Goal: Task Accomplishment & Management: Use online tool/utility

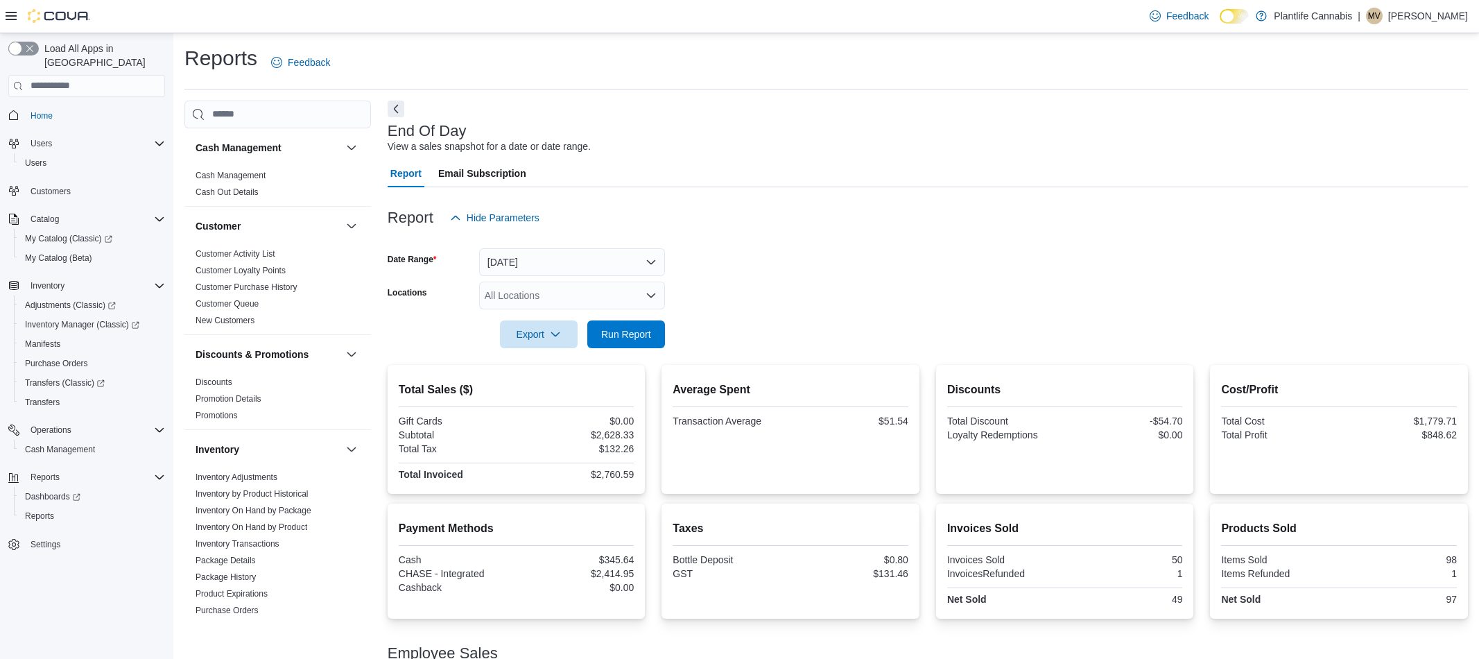
scroll to position [103, 0]
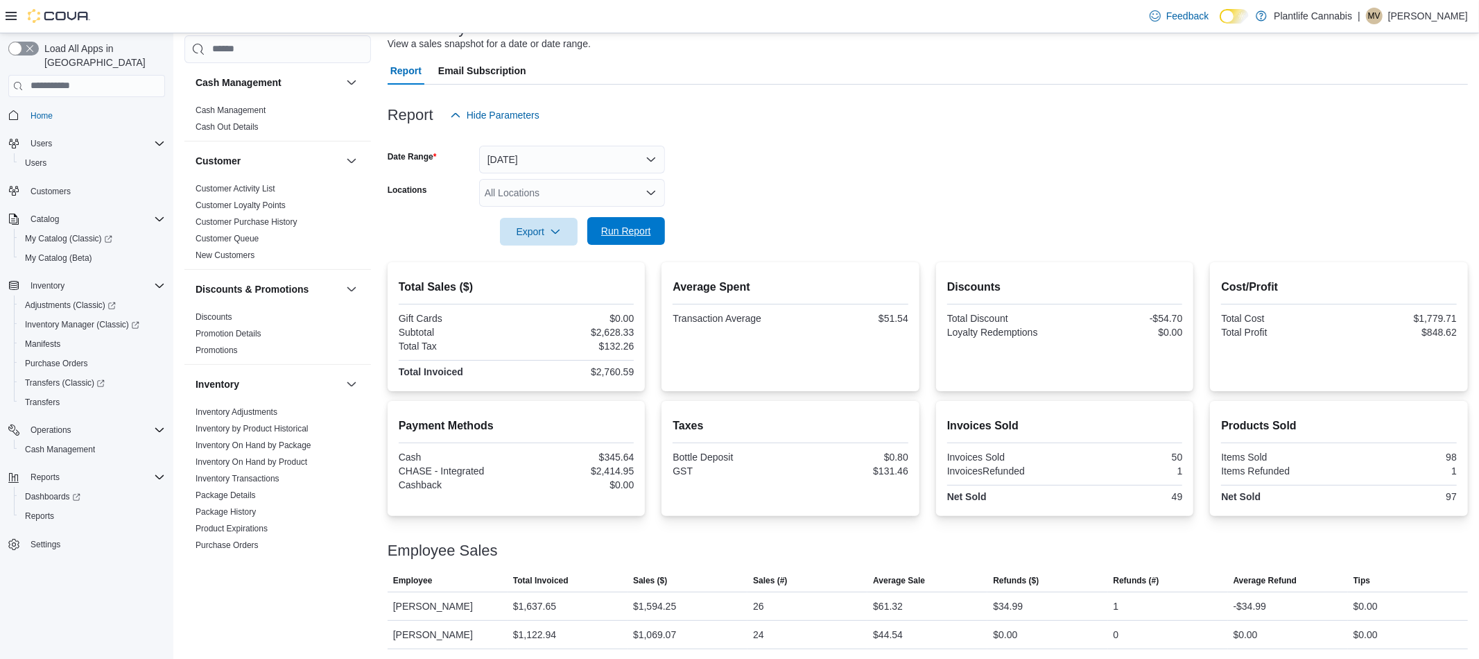
click at [607, 232] on span "Run Report" at bounding box center [626, 231] width 50 height 14
click at [632, 234] on span "Run Report" at bounding box center [626, 231] width 50 height 14
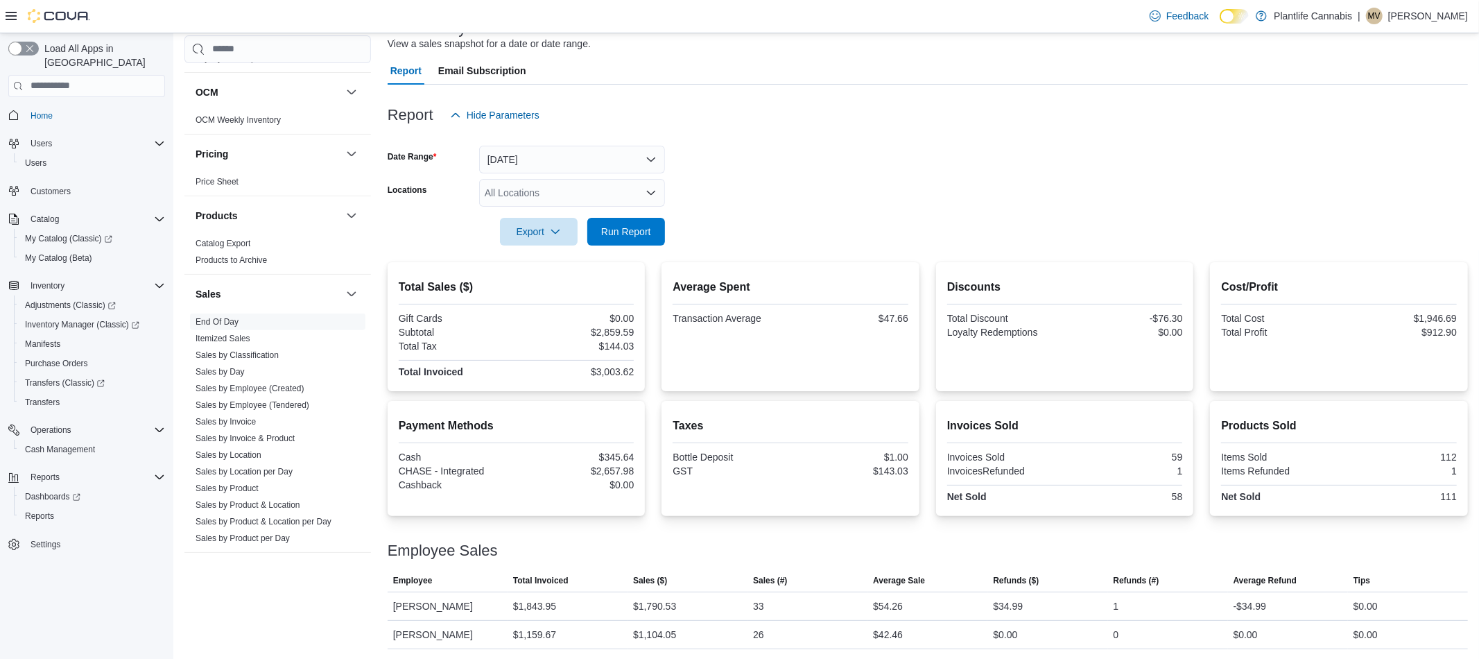
scroll to position [648, 0]
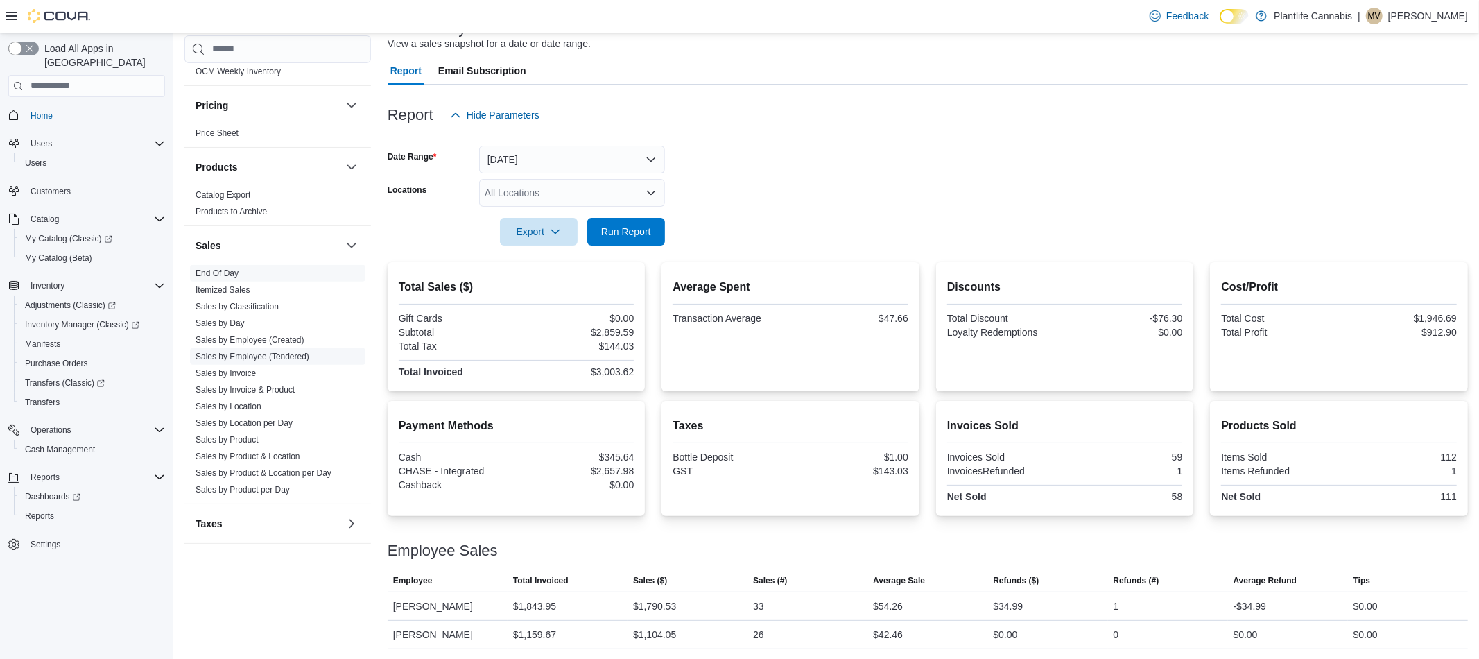
click at [302, 355] on link "Sales by Employee (Tendered)" at bounding box center [253, 356] width 114 height 10
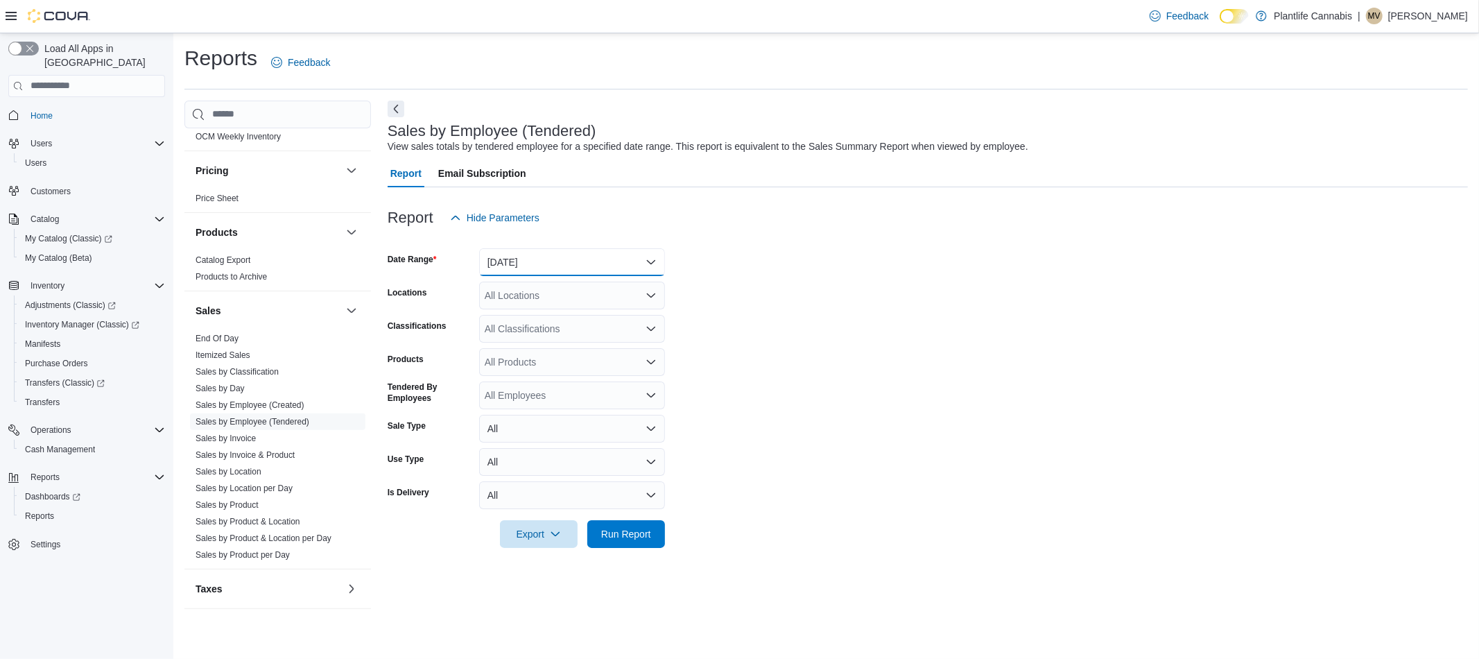
click at [524, 262] on button "[DATE]" at bounding box center [572, 262] width 186 height 28
click at [508, 298] on span "[DATE]" at bounding box center [580, 299] width 158 height 17
click at [551, 295] on div "All Locations" at bounding box center [572, 296] width 186 height 28
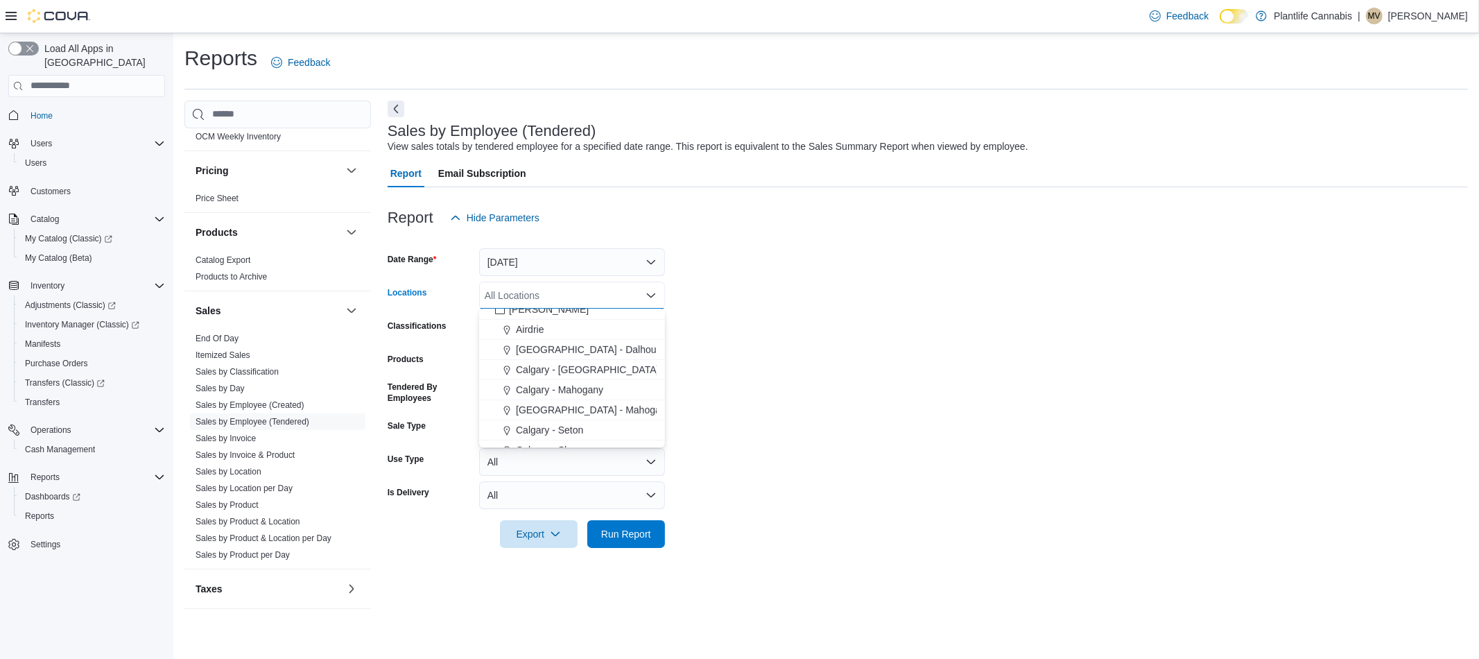
scroll to position [674, 0]
click at [535, 329] on span "Airdrie" at bounding box center [530, 328] width 28 height 14
click at [856, 350] on form "Date Range [DATE] Locations [GEOGRAPHIC_DATA] Combo box. Selected. [GEOGRAPHIC_…" at bounding box center [928, 390] width 1081 height 316
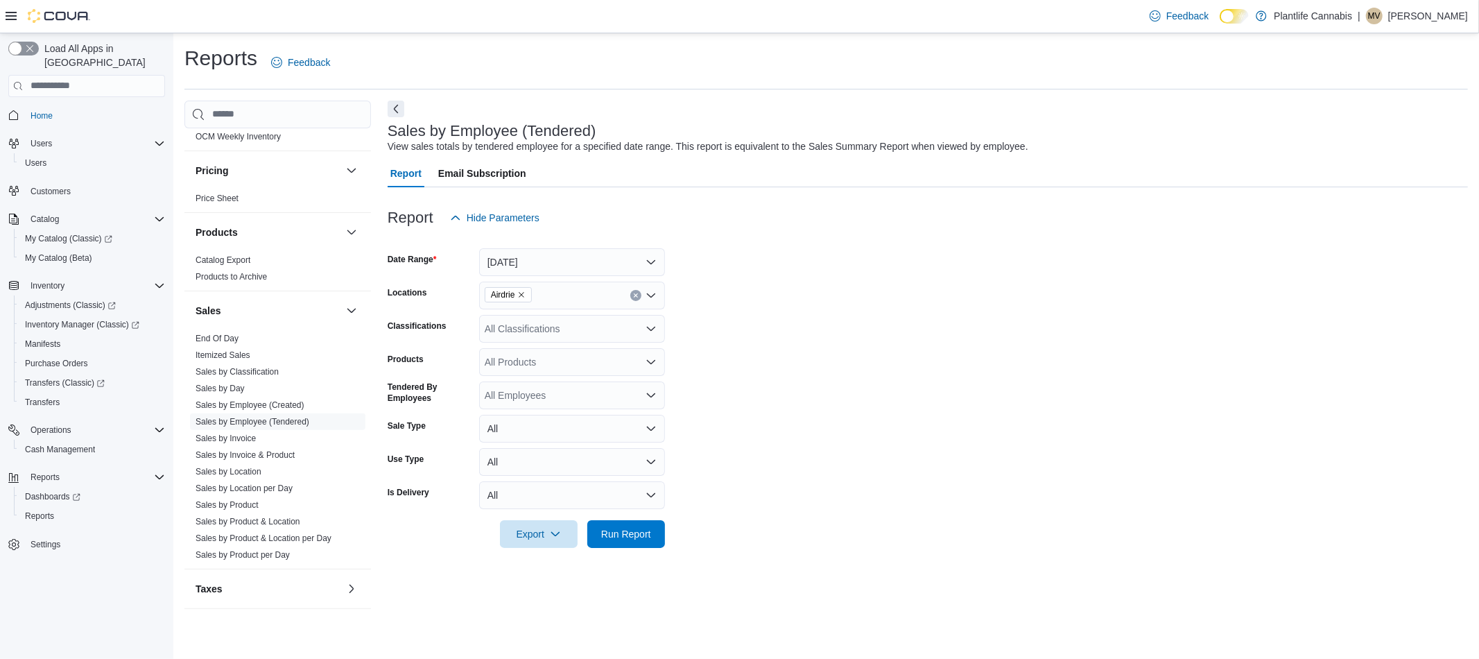
click at [494, 331] on div "All Classifications" at bounding box center [572, 329] width 186 height 28
click at [574, 385] on span "Accessory Group" at bounding box center [546, 384] width 74 height 14
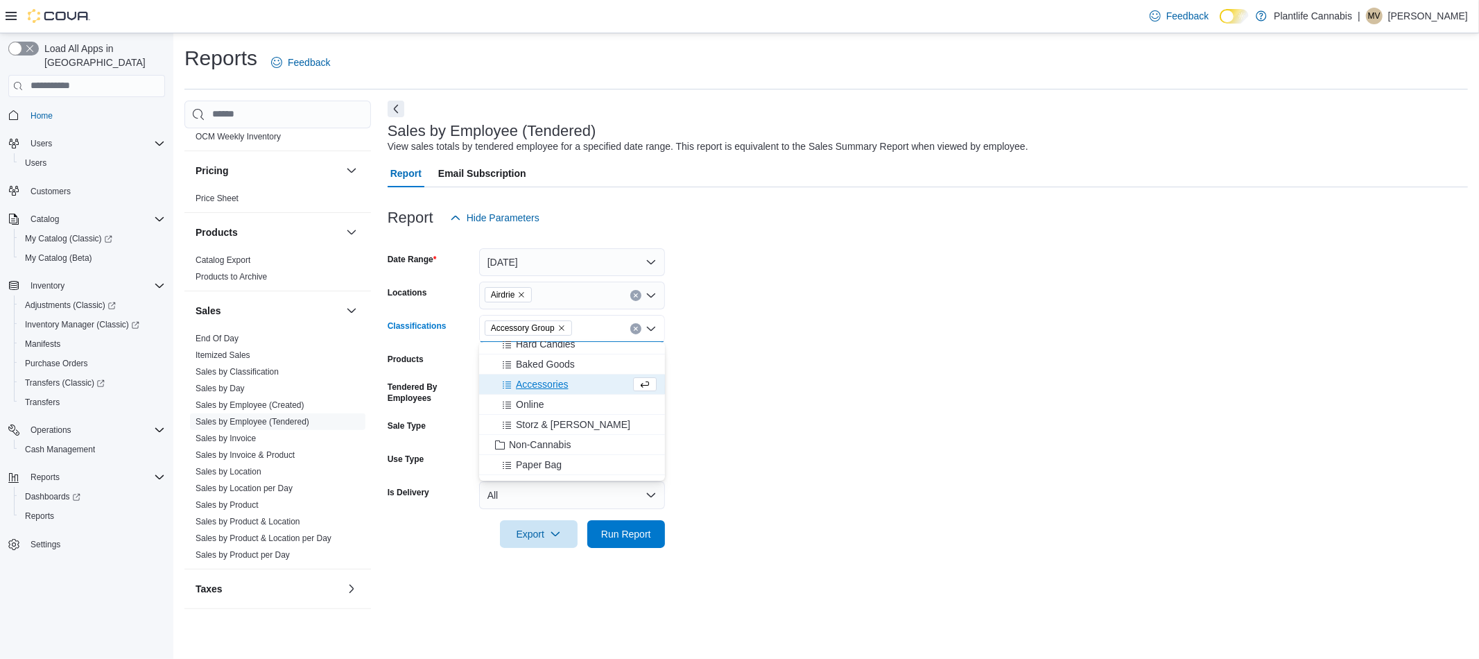
drag, startPoint x: 884, startPoint y: 447, endPoint x: 844, endPoint y: 449, distance: 39.6
click at [884, 446] on form "Date Range [DATE] Locations Airdrie Classifications Accessory Group Combo box. …" at bounding box center [928, 390] width 1081 height 316
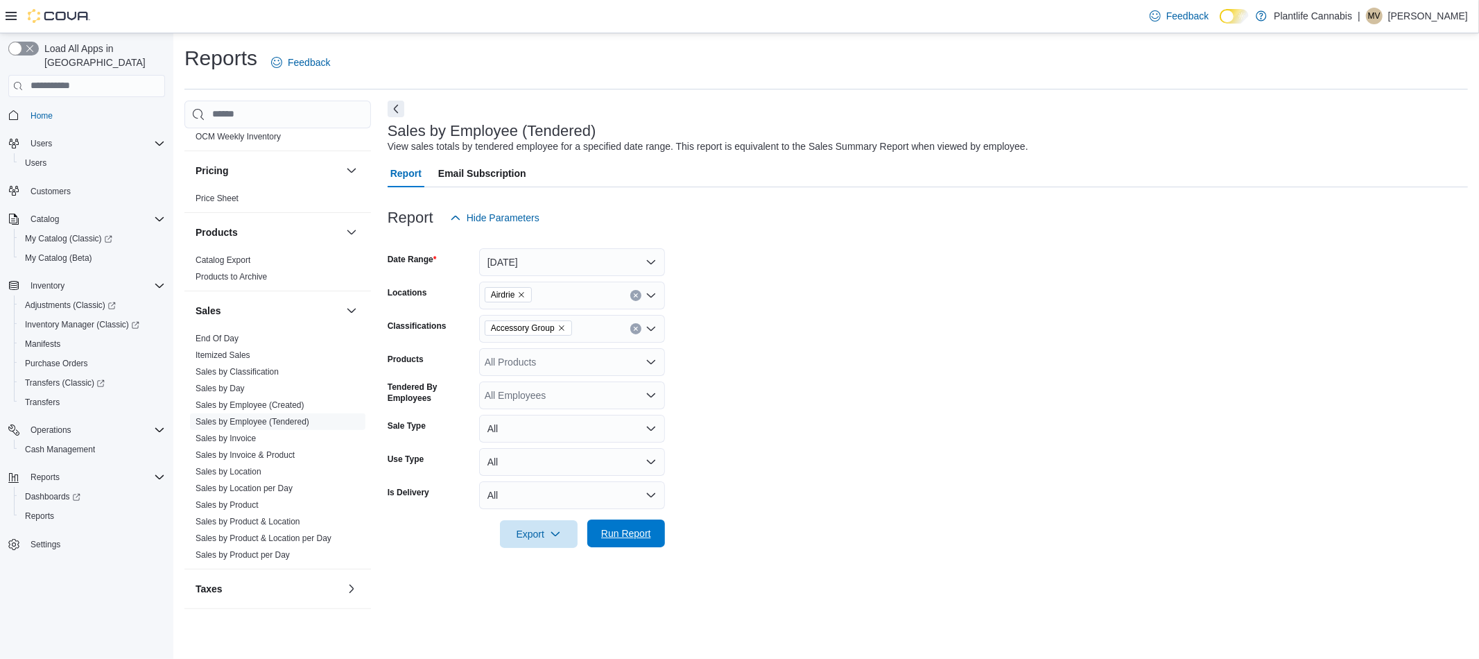
click at [654, 532] on span "Run Report" at bounding box center [626, 533] width 61 height 28
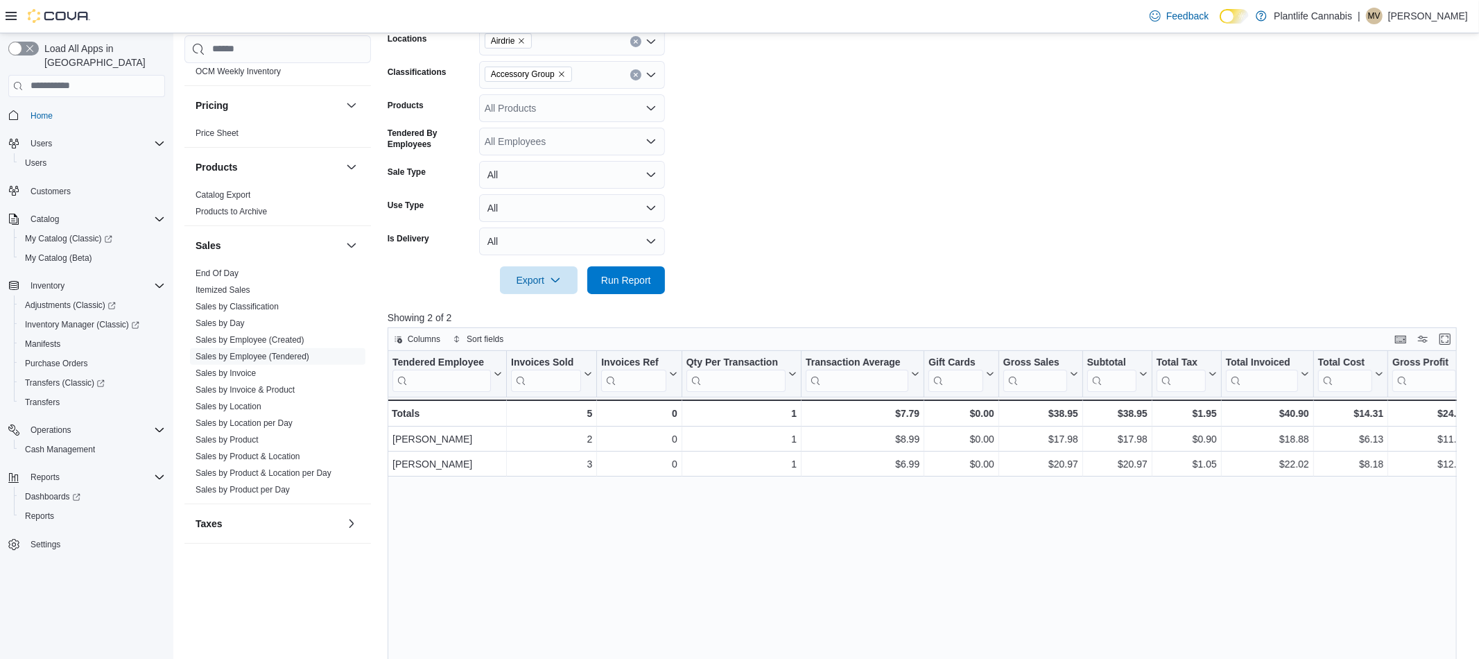
scroll to position [257, 0]
click at [230, 268] on link "End Of Day" at bounding box center [217, 273] width 43 height 10
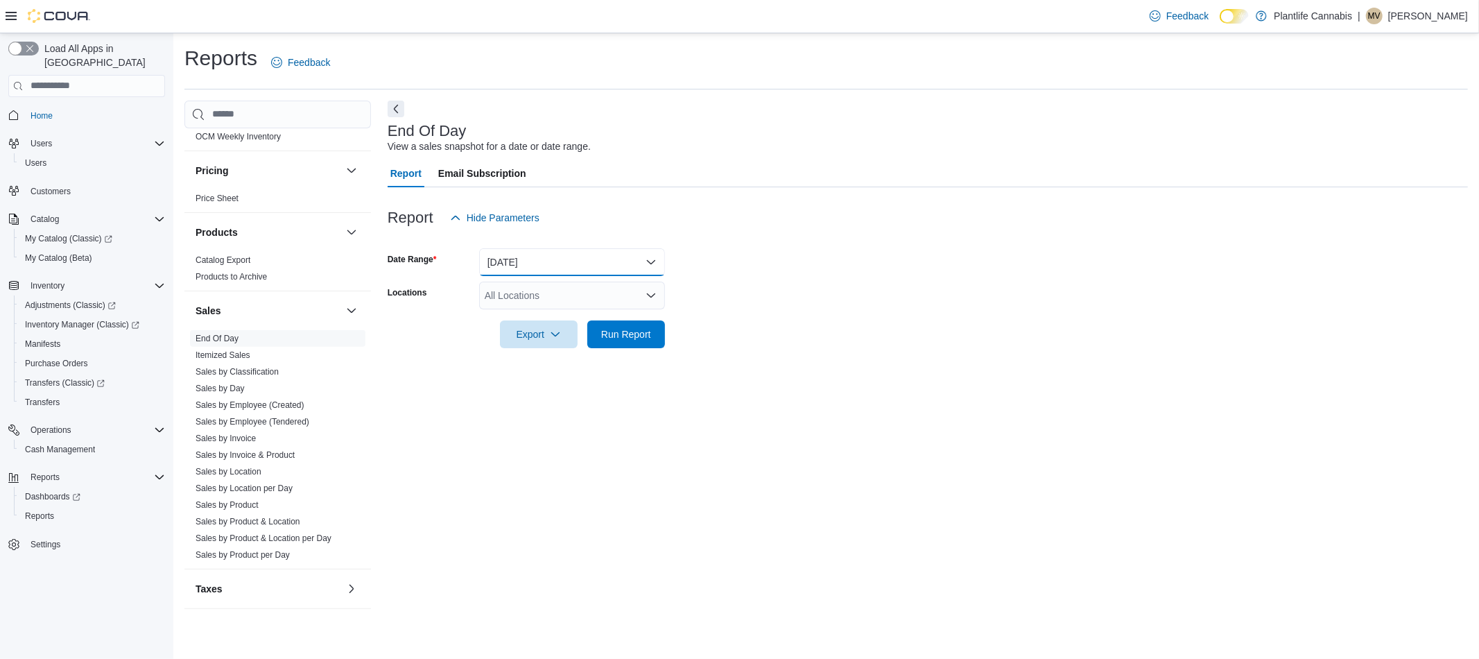
click at [541, 262] on button "[DATE]" at bounding box center [572, 262] width 186 height 28
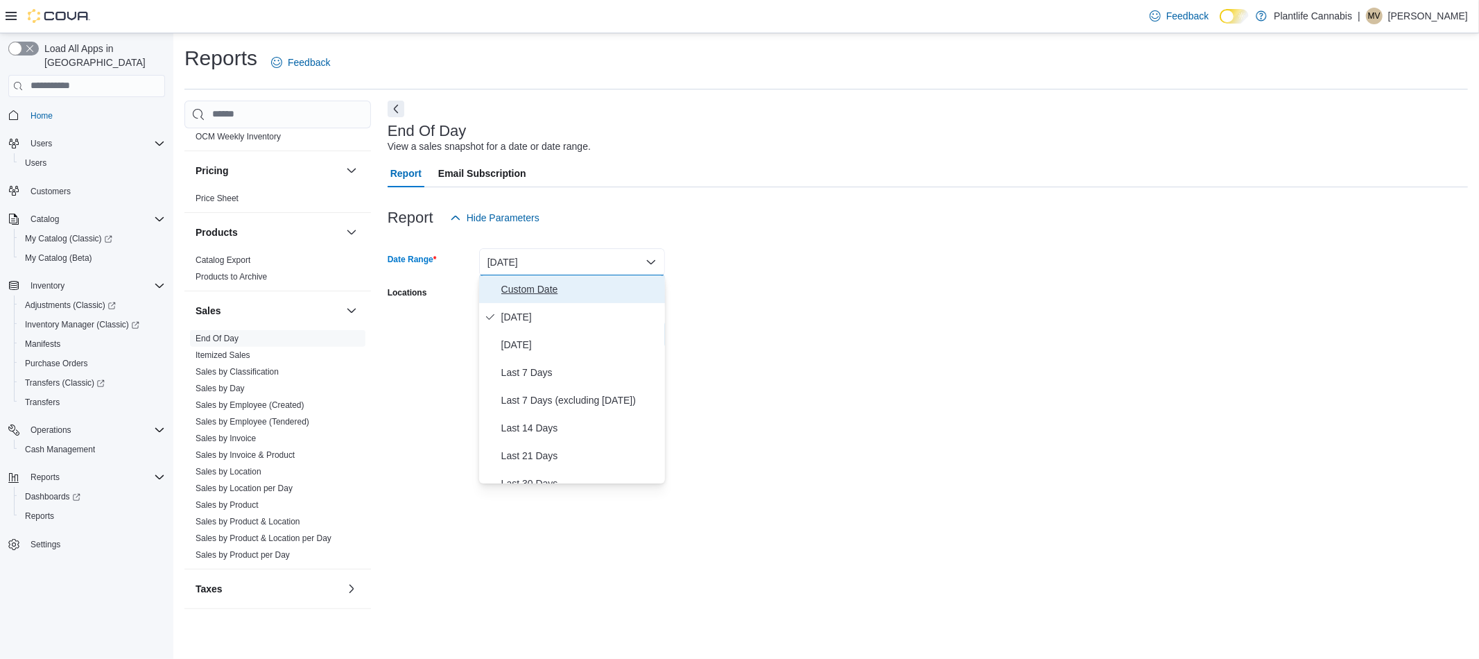
click at [533, 289] on span "Custom Date" at bounding box center [580, 289] width 158 height 17
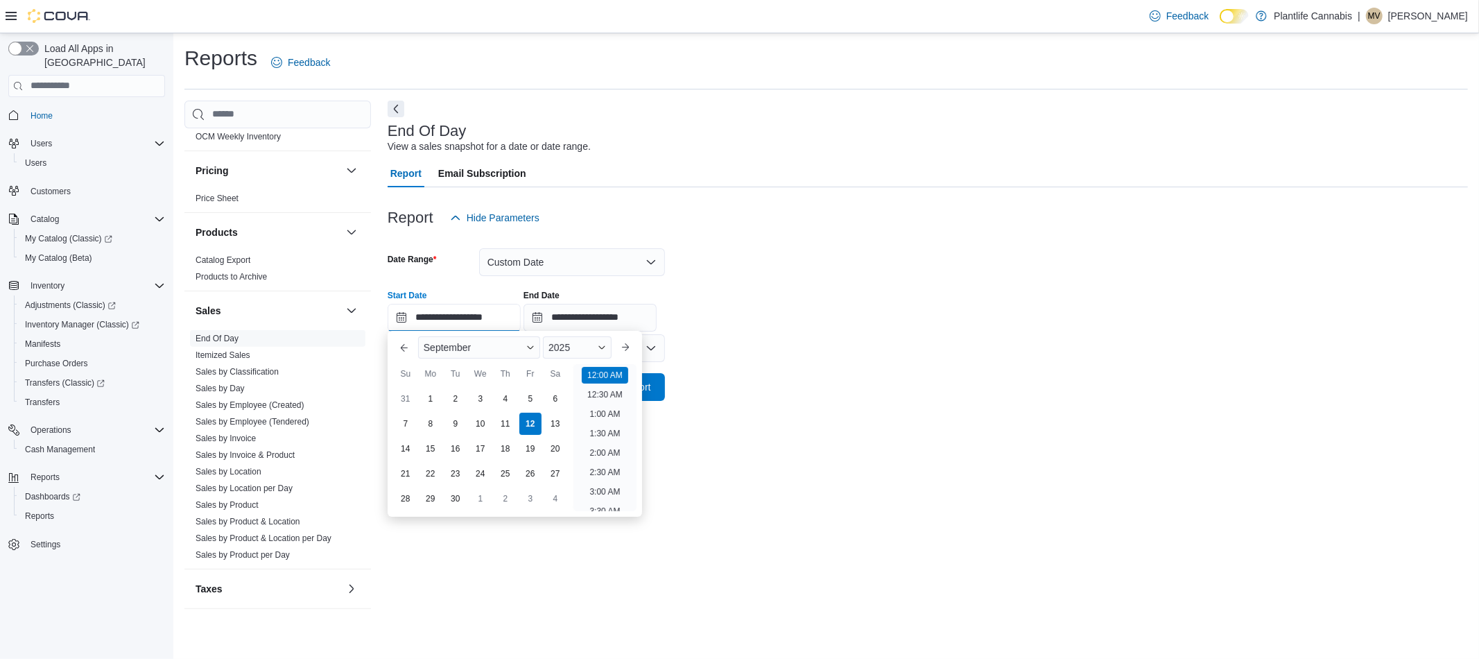
click at [502, 318] on input "**********" at bounding box center [454, 318] width 133 height 28
click at [610, 389] on li "2:00 PM" at bounding box center [605, 389] width 42 height 17
type input "**********"
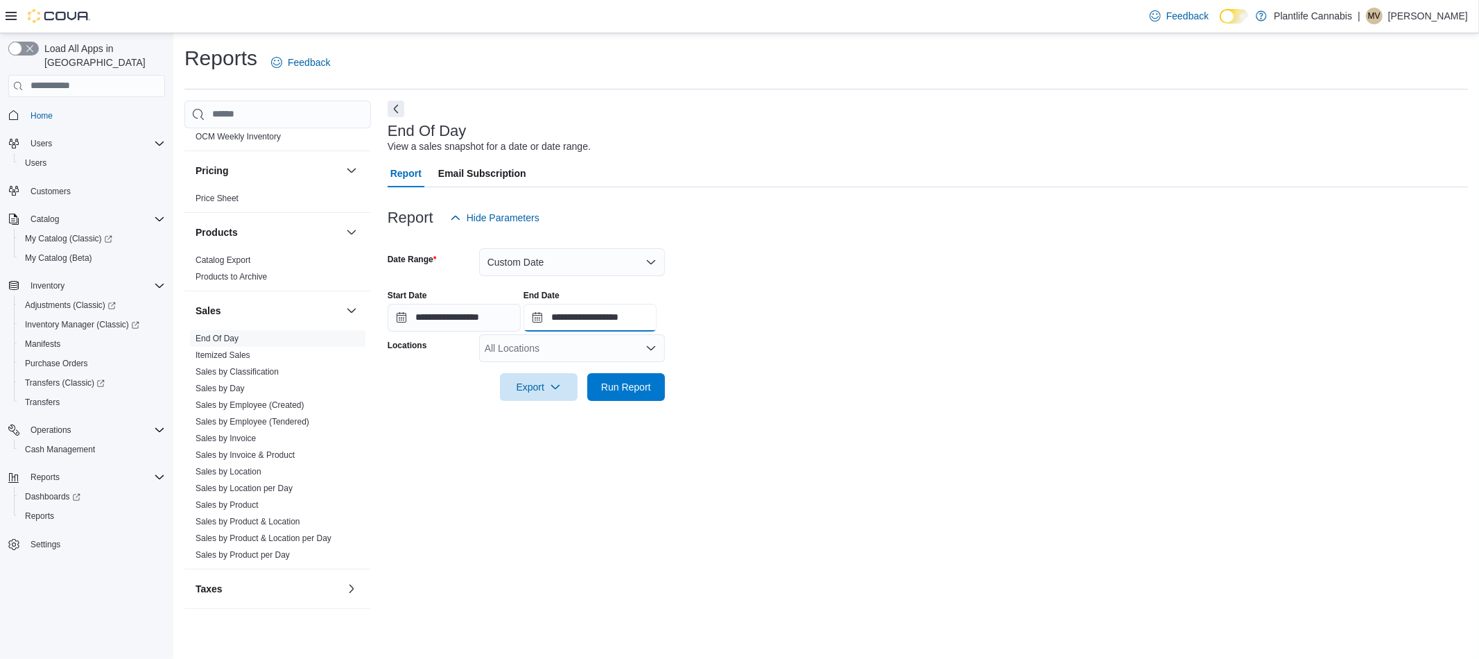
click at [630, 325] on input "**********" at bounding box center [590, 318] width 133 height 28
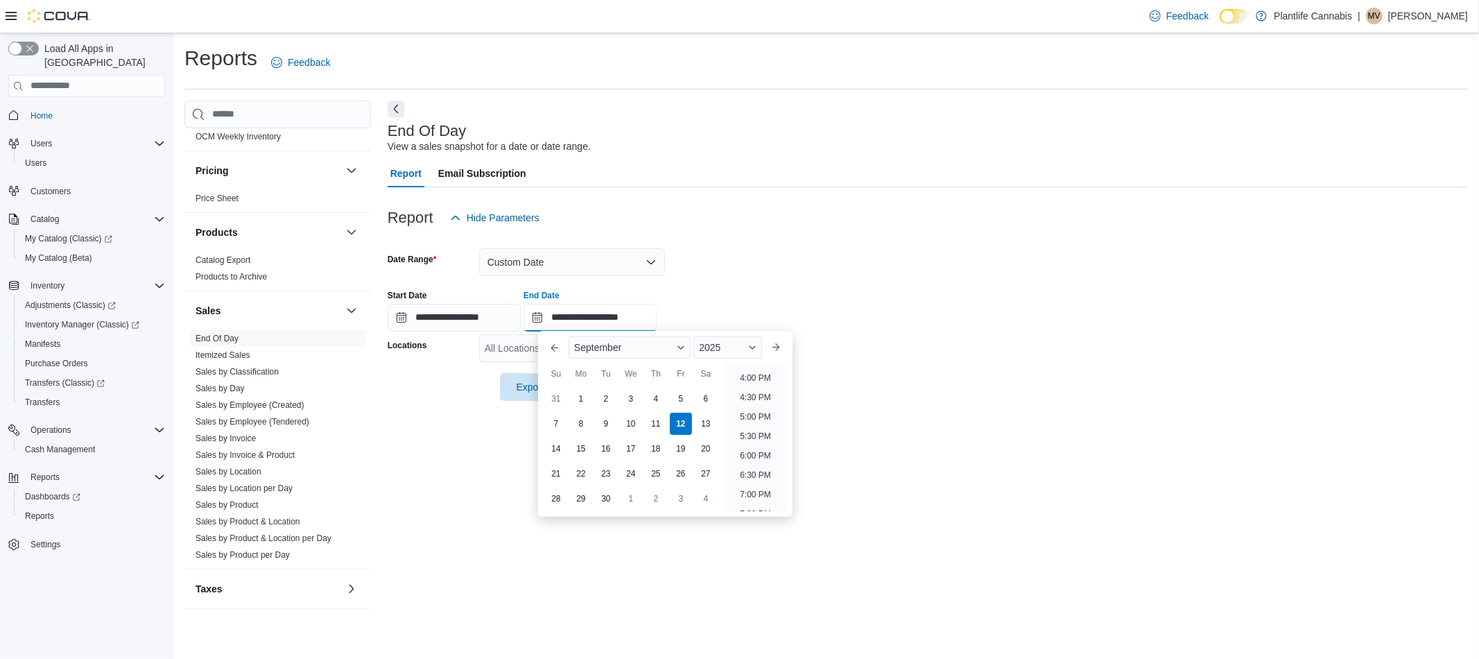
scroll to position [597, 0]
click at [750, 402] on li "4:00 PM" at bounding box center [755, 399] width 42 height 17
type input "**********"
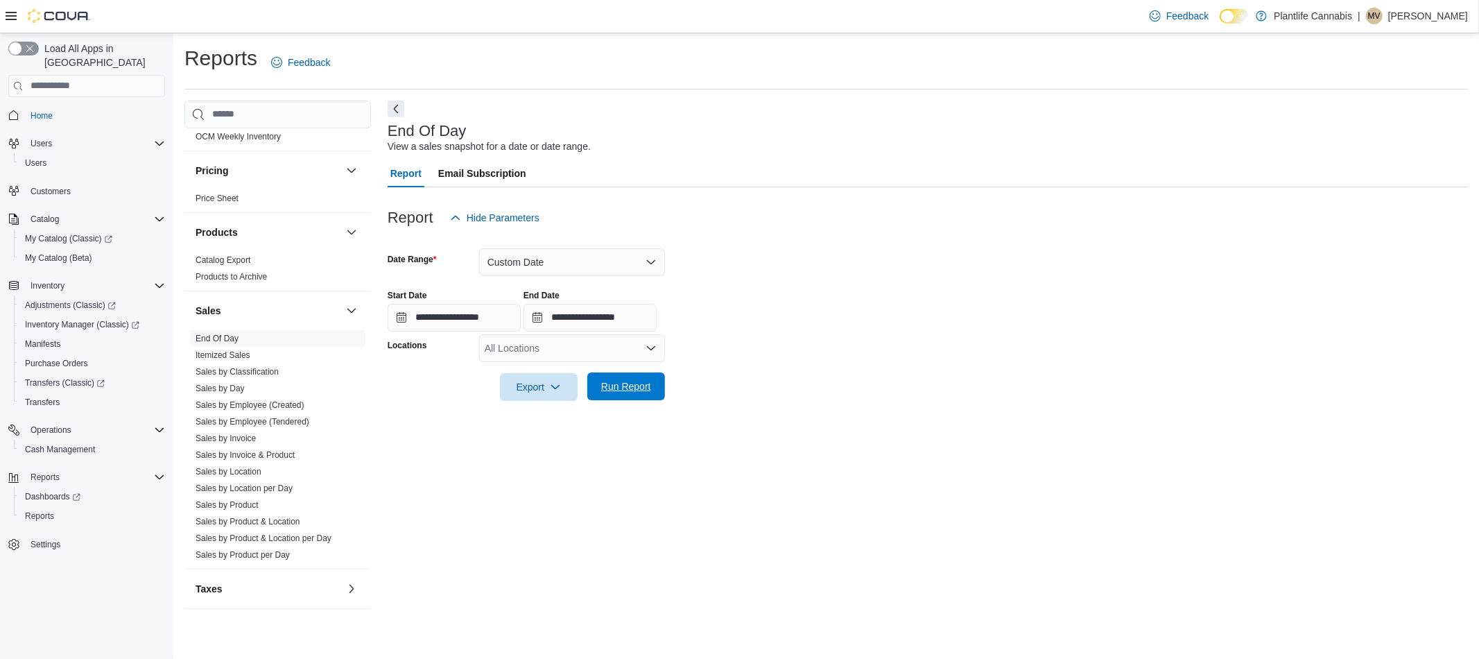
click at [606, 381] on span "Run Report" at bounding box center [626, 386] width 50 height 14
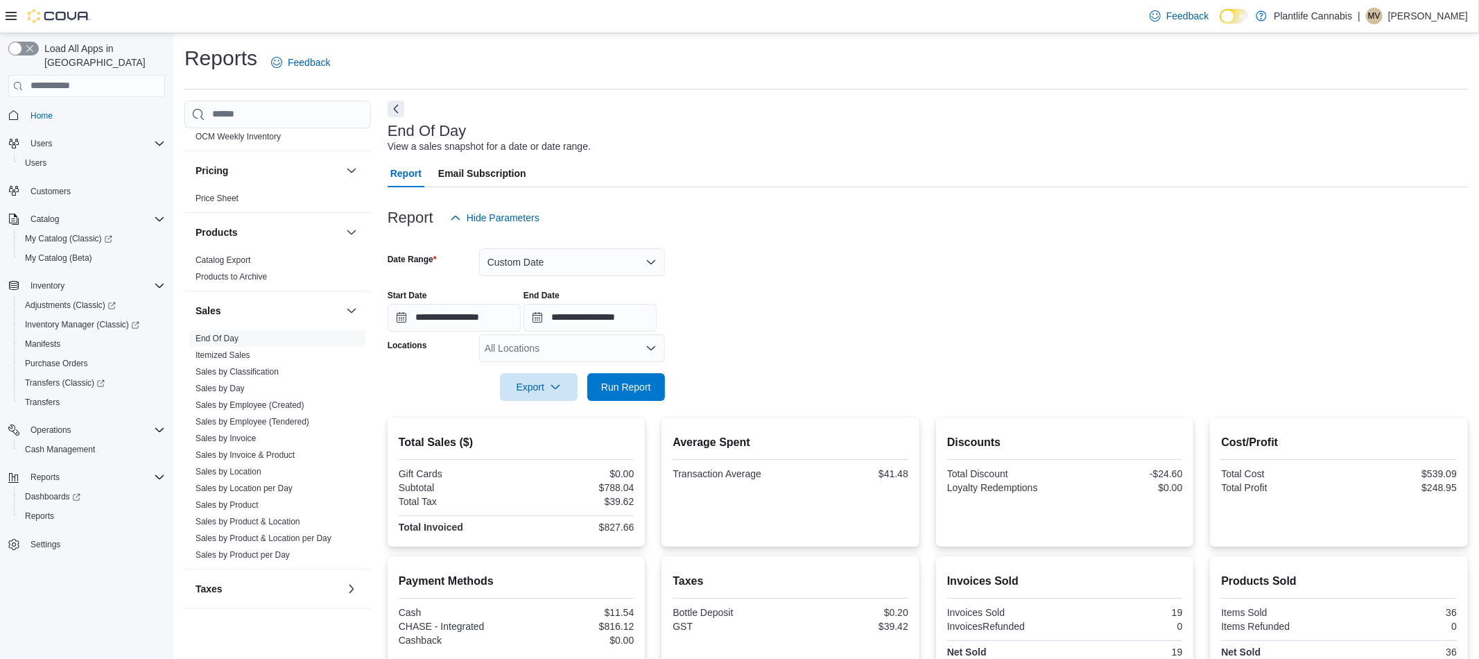
scroll to position [156, 0]
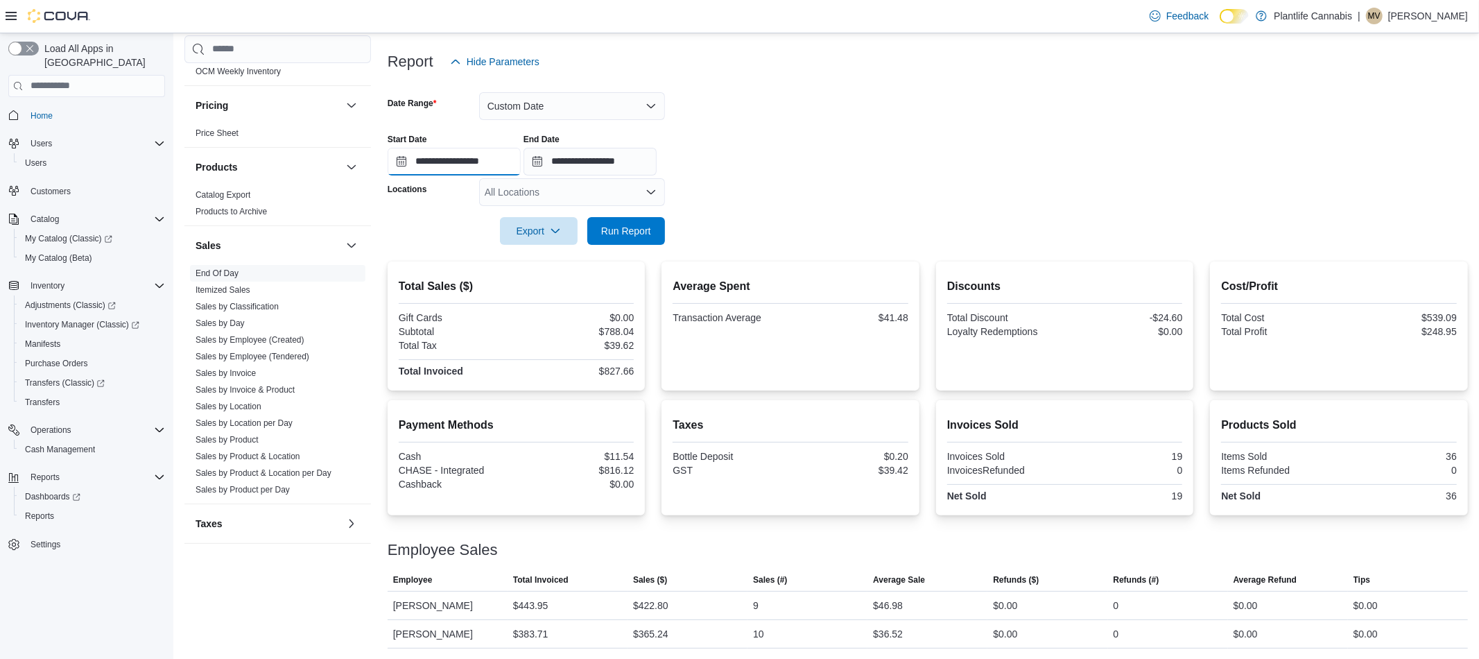
click at [506, 164] on input "**********" at bounding box center [454, 162] width 133 height 28
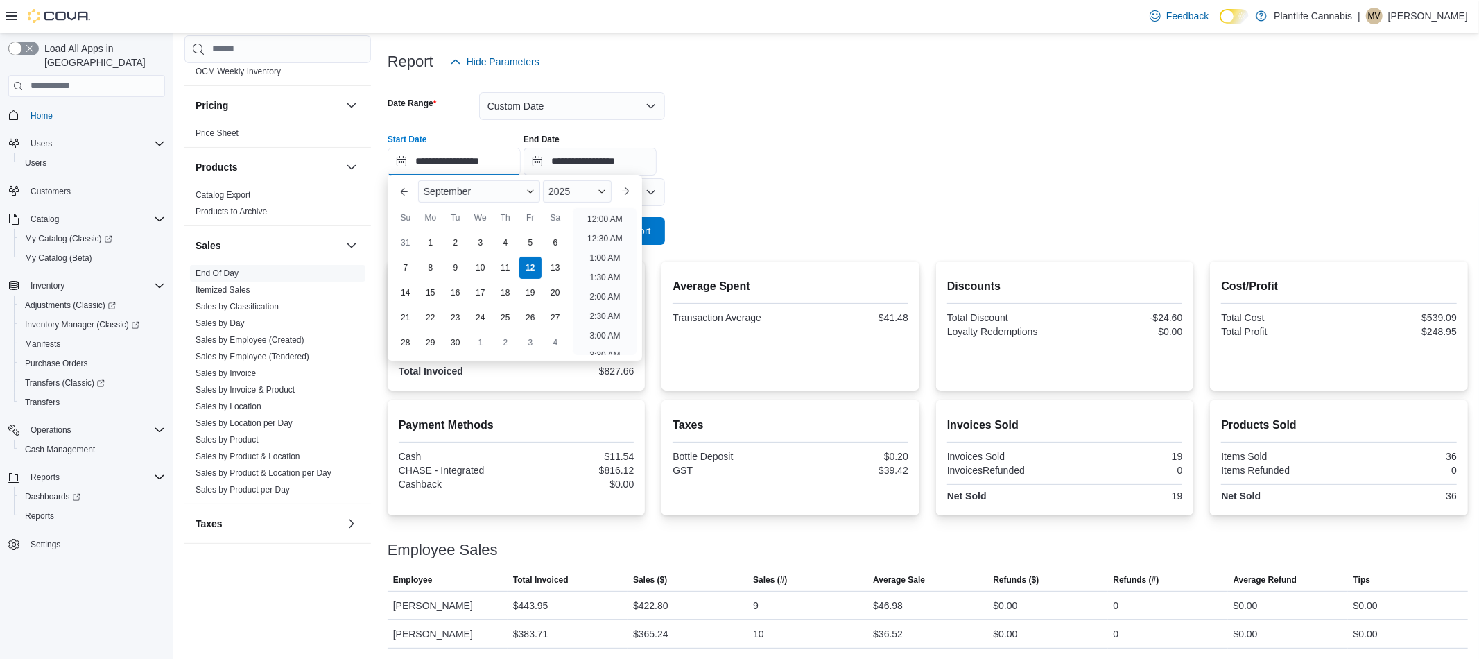
scroll to position [586, 0]
drag, startPoint x: 837, startPoint y: 222, endPoint x: 709, endPoint y: 181, distance: 134.0
click at [836, 220] on form "**********" at bounding box center [928, 160] width 1081 height 169
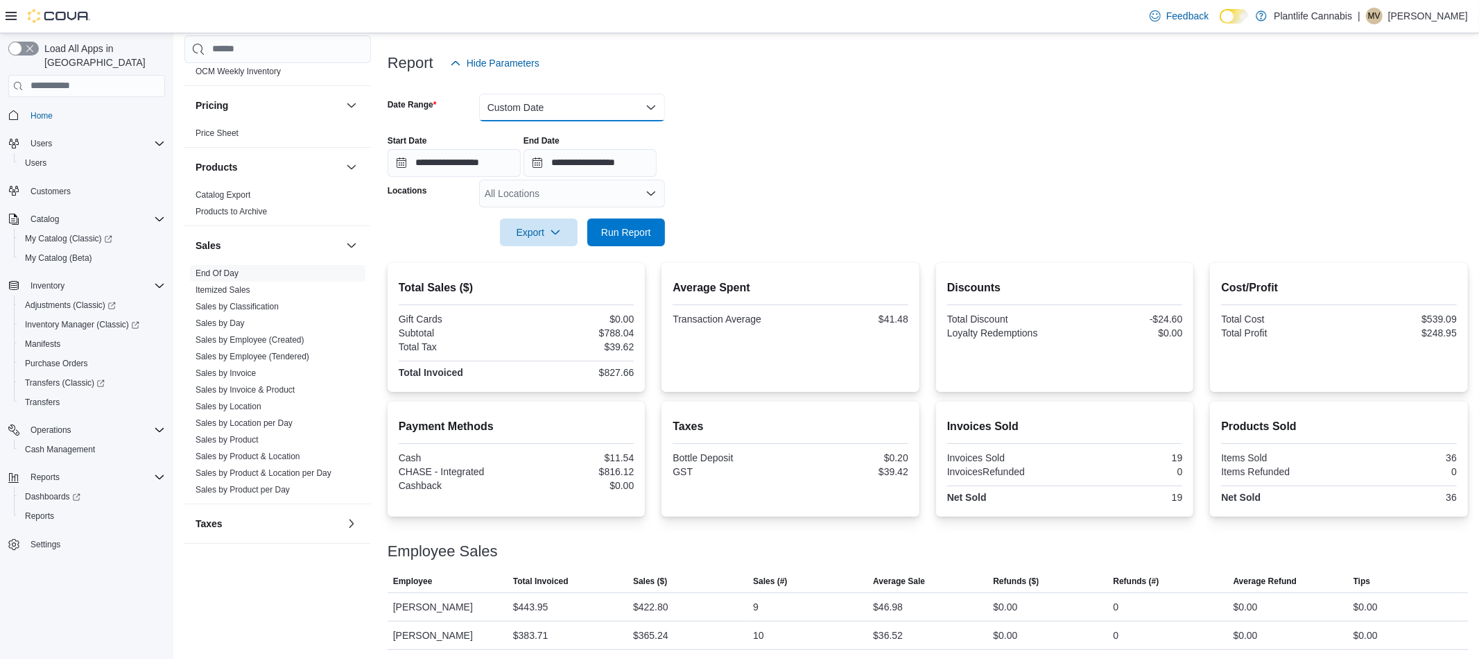
scroll to position [156, 0]
click at [596, 110] on button "Custom Date" at bounding box center [572, 106] width 186 height 28
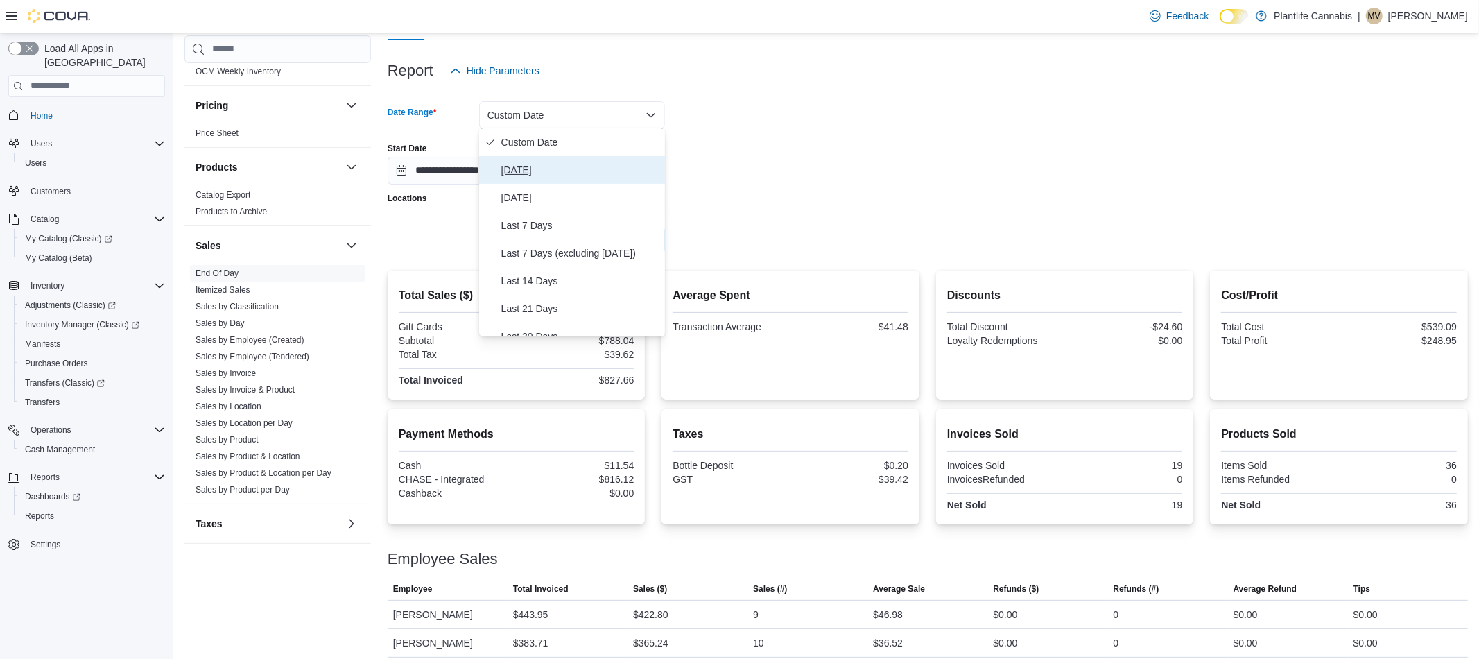
click at [520, 162] on span "[DATE]" at bounding box center [580, 170] width 158 height 17
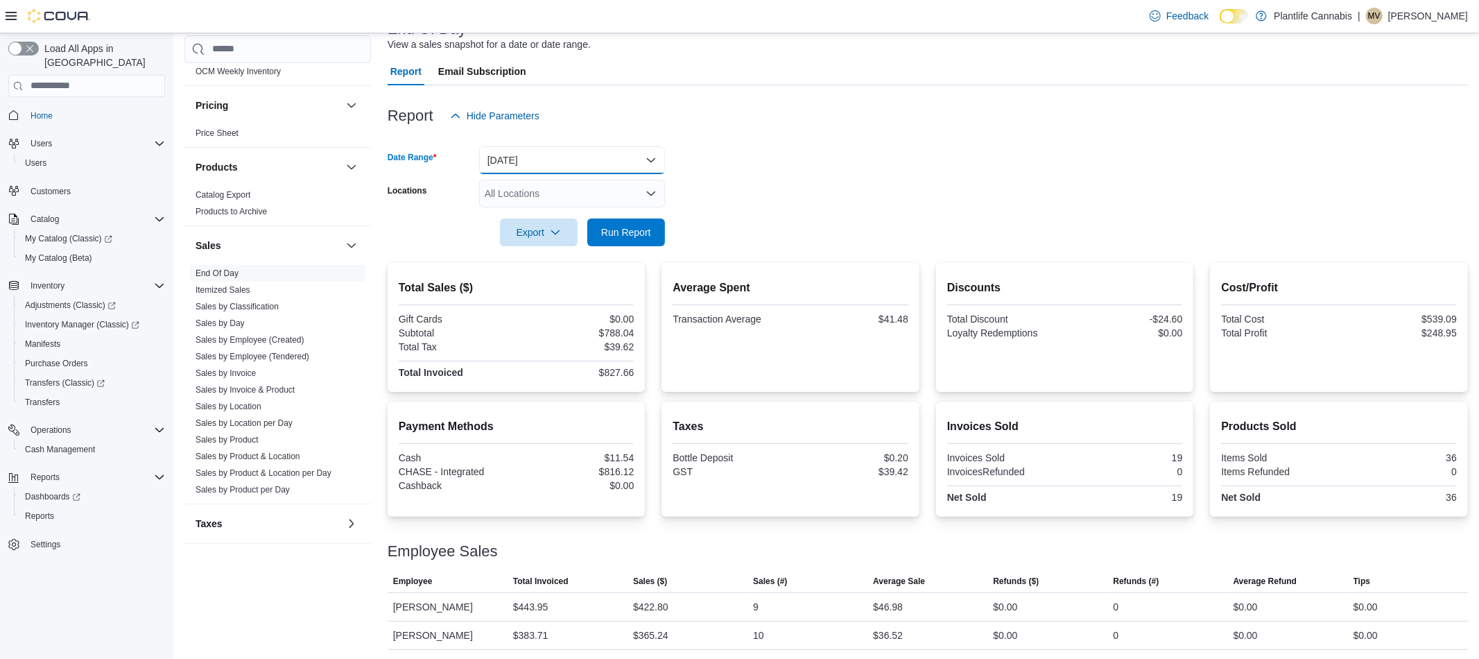
scroll to position [103, 0]
click at [644, 232] on span "Run Report" at bounding box center [626, 231] width 50 height 14
